Goal: Task Accomplishment & Management: Manage account settings

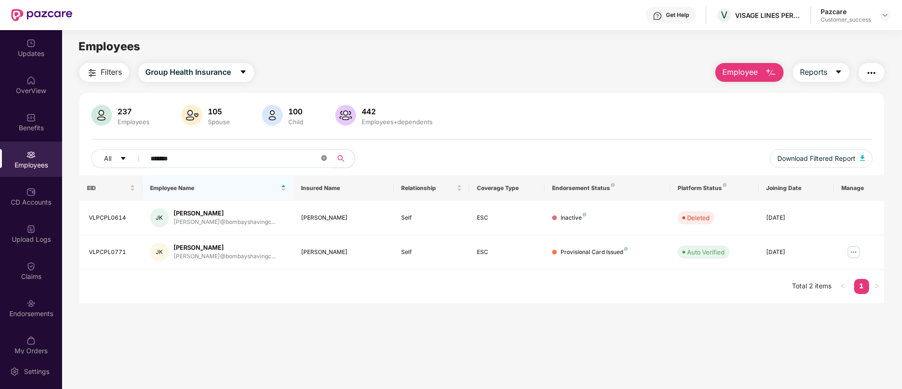
click at [324, 157] on icon "close-circle" at bounding box center [324, 158] width 6 height 6
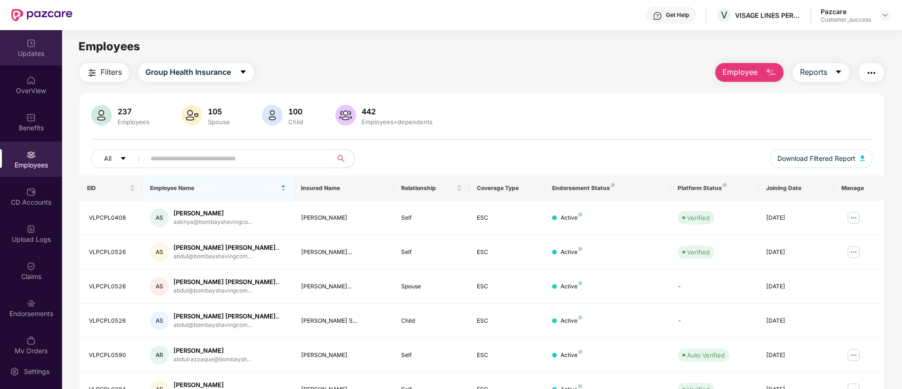
click at [31, 53] on div "Updates" at bounding box center [31, 53] width 62 height 9
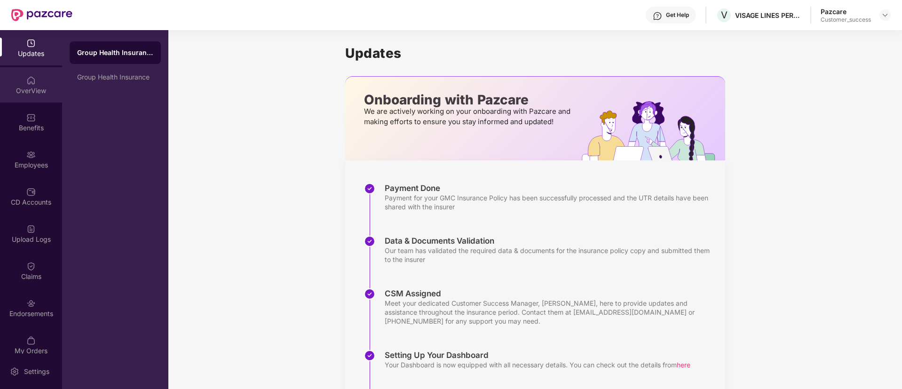
click at [27, 81] on img at bounding box center [30, 80] width 9 height 9
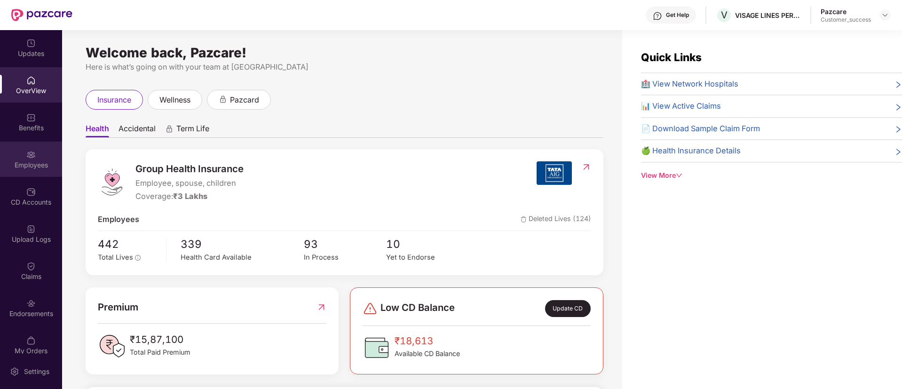
click at [27, 160] on div "Employees" at bounding box center [31, 164] width 62 height 9
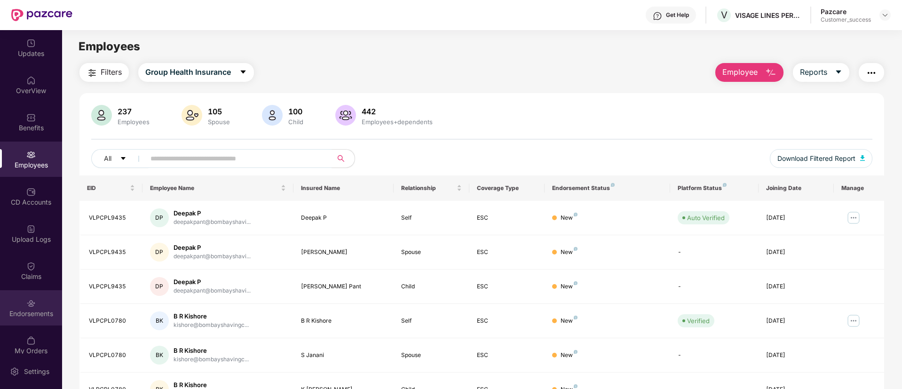
click at [29, 300] on img at bounding box center [30, 303] width 9 height 9
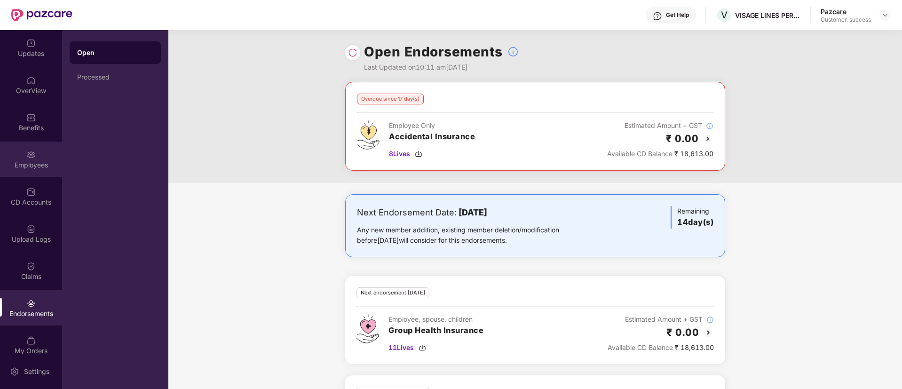
click at [21, 160] on div "Employees" at bounding box center [31, 164] width 62 height 9
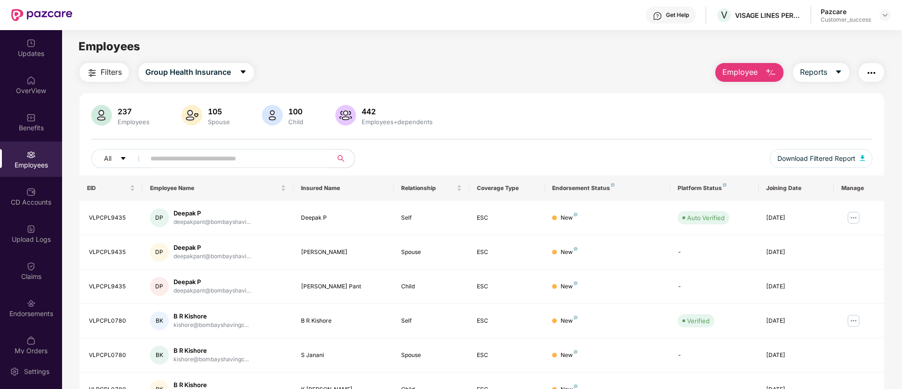
click at [243, 163] on input "text" at bounding box center [235, 158] width 169 height 14
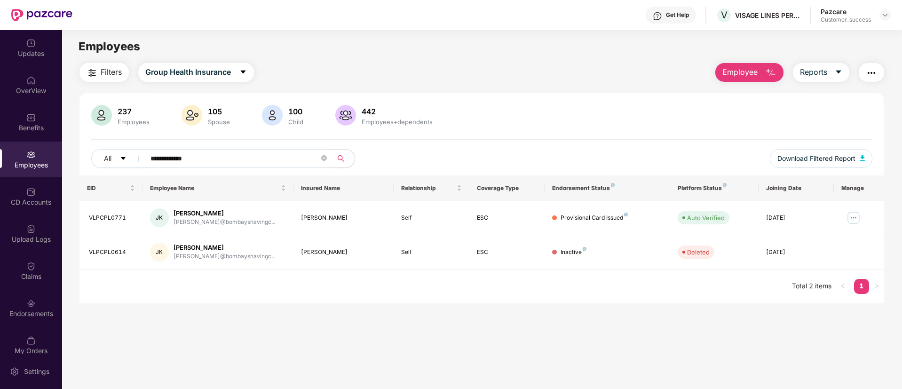
type input "**********"
click at [326, 158] on icon "close-circle" at bounding box center [324, 158] width 6 height 6
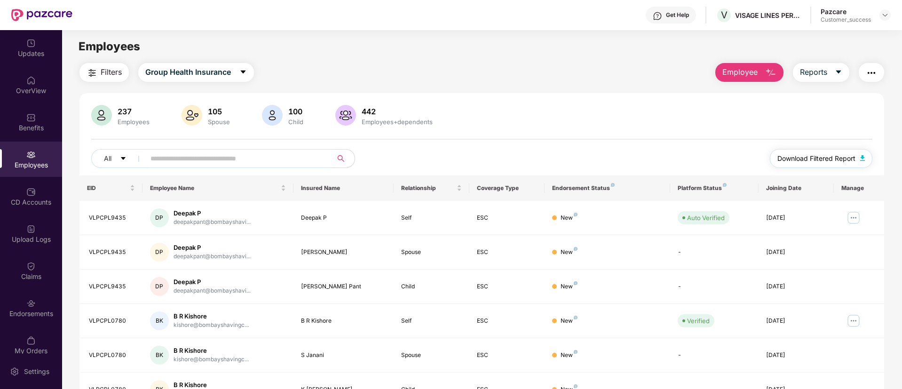
click at [830, 158] on span "Download Filtered Report" at bounding box center [817, 158] width 78 height 10
click at [246, 153] on input "text" at bounding box center [235, 158] width 169 height 14
